Goal: Entertainment & Leisure: Consume media (video, audio)

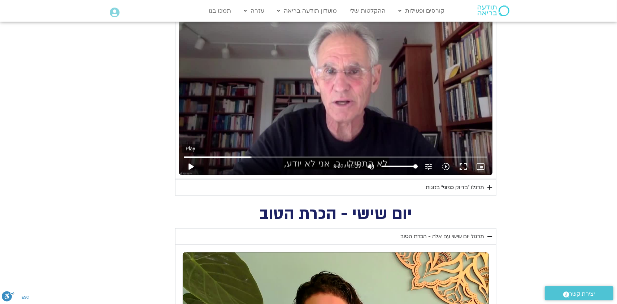
scroll to position [831, 0]
click at [189, 166] on button "play_arrow" at bounding box center [190, 166] width 17 height 17
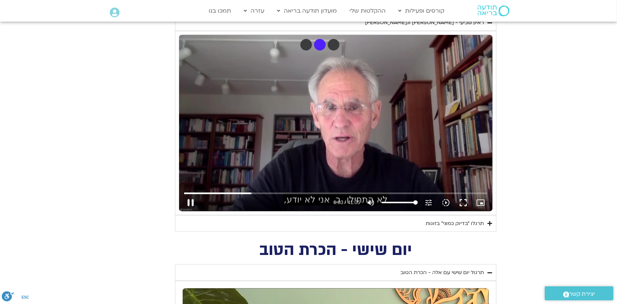
type input "544.012497"
click at [261, 193] on input "Seek" at bounding box center [335, 193] width 303 height 4
click at [191, 202] on button "pause" at bounding box center [190, 202] width 17 height 17
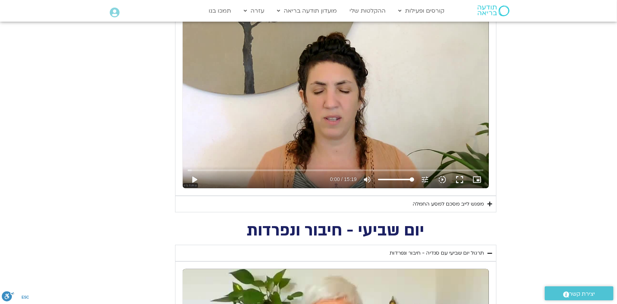
scroll to position [361, 0]
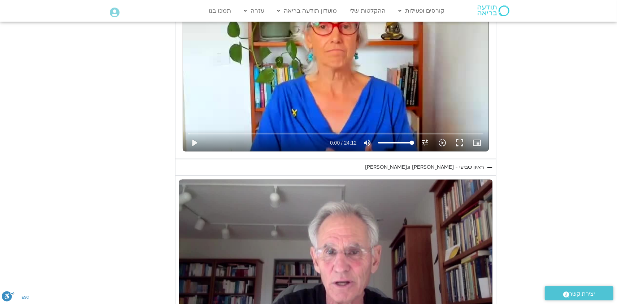
scroll to position [794, 0]
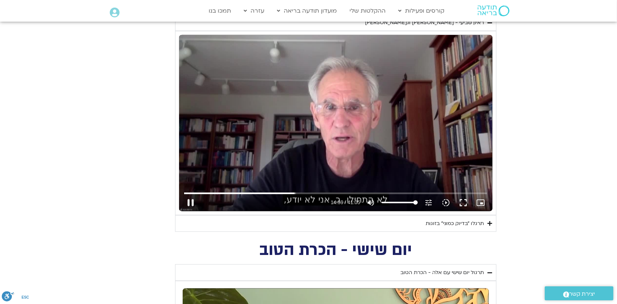
click at [409, 104] on div "Skip Ad 4:37 pause 14:59 / 41:05 volume_up Mute tune Resolution Auto 720p slow_…" at bounding box center [335, 123] width 313 height 176
click at [187, 204] on button "play_arrow" at bounding box center [190, 202] width 17 height 17
click at [427, 144] on div "Skip Ad 3:22 pause 16:45 / 41:05 volume_up Mute tune Resolution Auto 720p slow_…" at bounding box center [335, 123] width 313 height 176
click at [192, 201] on button "play_arrow" at bounding box center [190, 202] width 17 height 17
click at [191, 201] on button "pause" at bounding box center [190, 202] width 17 height 17
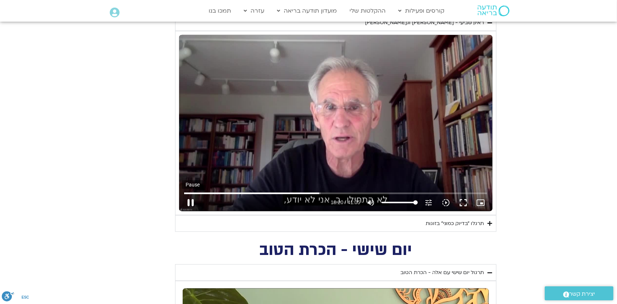
type input "1100.617239"
